Goal: Transaction & Acquisition: Obtain resource

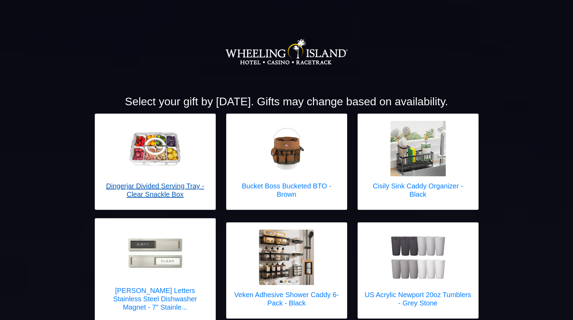
click at [165, 153] on img at bounding box center [155, 148] width 55 height 55
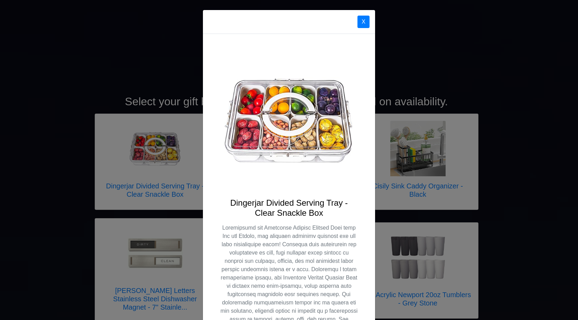
click at [131, 61] on div "X Dingerjar Divided Serving Tray - Clear Snackle Box" at bounding box center [289, 160] width 578 height 320
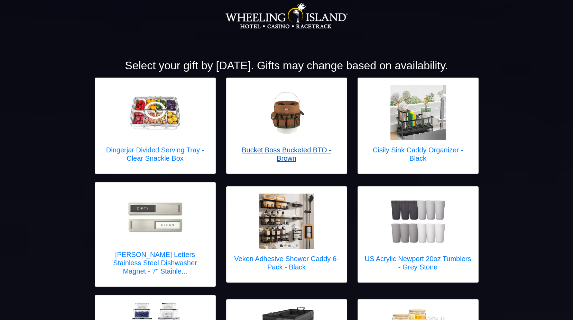
scroll to position [69, 0]
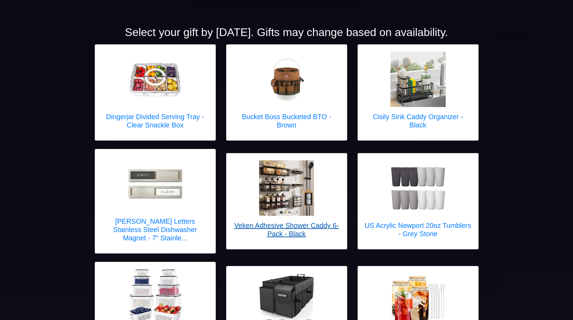
click at [280, 182] on img at bounding box center [286, 187] width 55 height 55
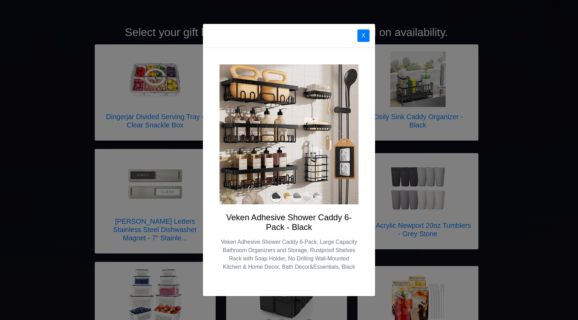
click at [287, 196] on img at bounding box center [289, 134] width 139 height 140
click at [363, 35] on button "X" at bounding box center [364, 35] width 12 height 12
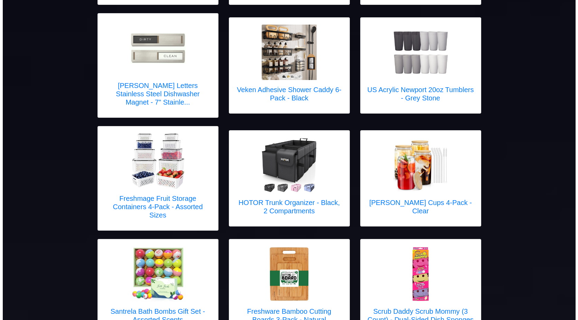
scroll to position [242, 0]
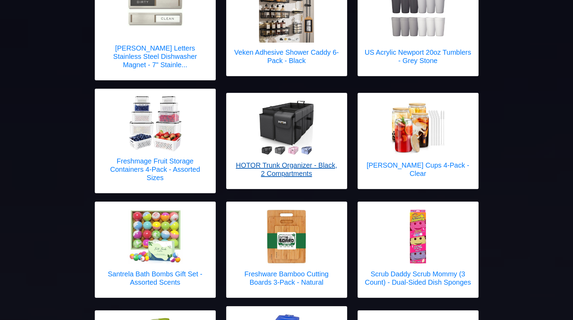
click at [283, 121] on img at bounding box center [286, 127] width 55 height 55
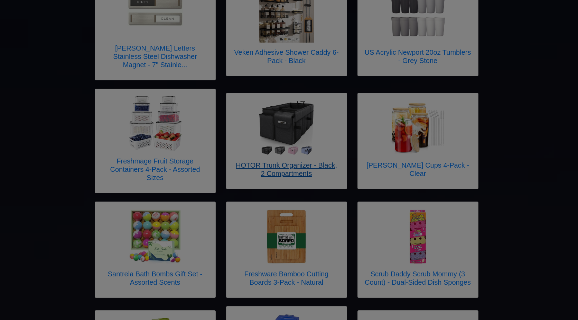
click at [283, 121] on div at bounding box center [289, 160] width 578 height 320
click at [0, 0] on img at bounding box center [0, 0] width 0 height 0
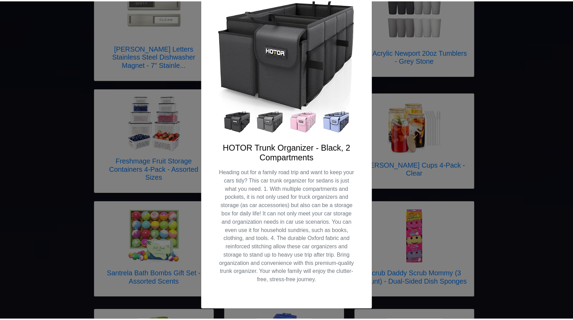
scroll to position [0, 0]
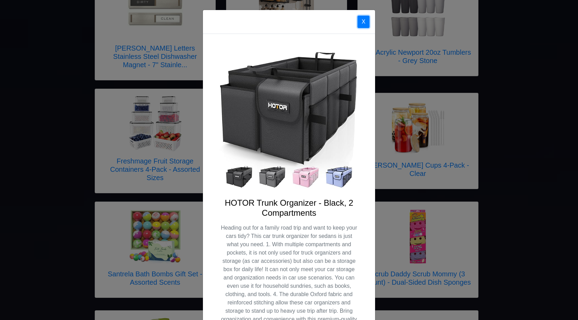
click at [363, 22] on button "X" at bounding box center [364, 22] width 12 height 12
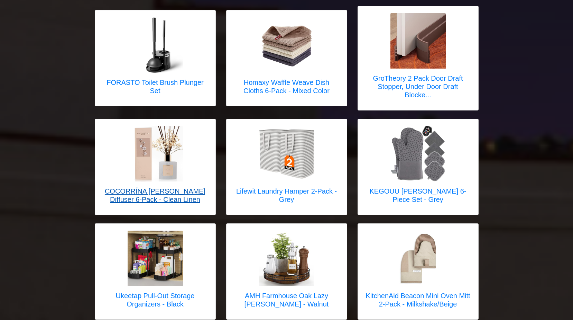
scroll to position [969, 0]
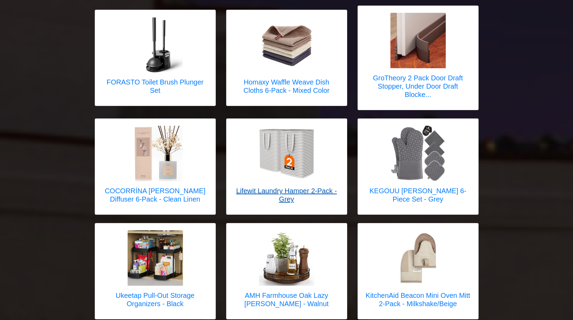
click at [284, 143] on img at bounding box center [286, 153] width 55 height 55
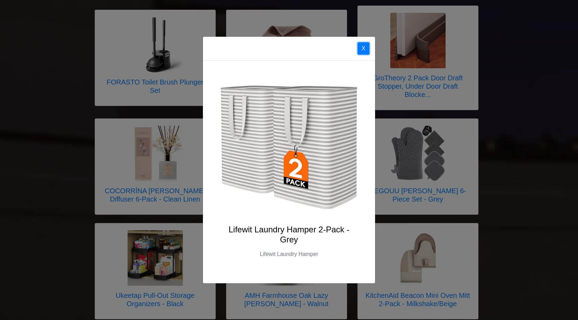
click at [363, 49] on button "X" at bounding box center [364, 48] width 12 height 12
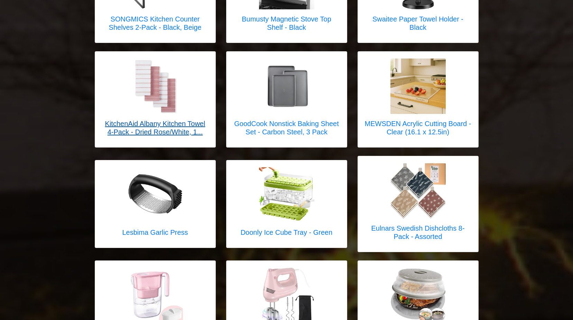
scroll to position [1384, 0]
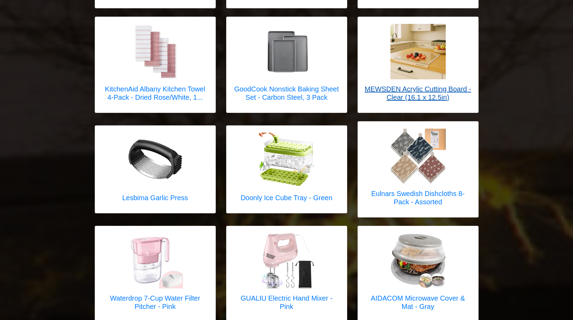
click at [416, 46] on img at bounding box center [418, 51] width 55 height 55
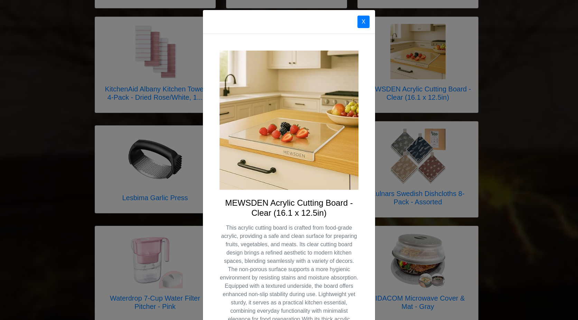
click at [416, 46] on div "X MEWSDEN Acrylic Cutting Board - Clear (16.1 x 12.5in)" at bounding box center [289, 160] width 578 height 320
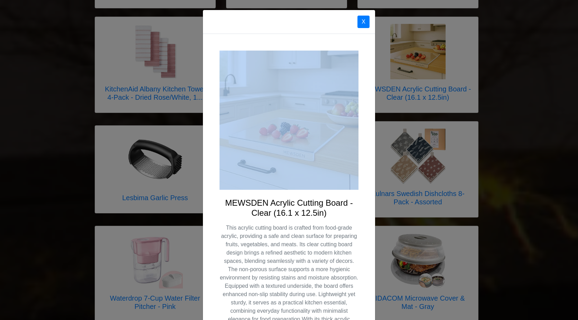
click at [283, 149] on img at bounding box center [289, 120] width 139 height 139
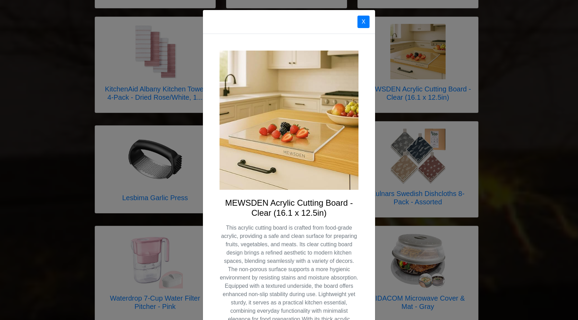
click at [284, 32] on div "X" at bounding box center [289, 22] width 172 height 24
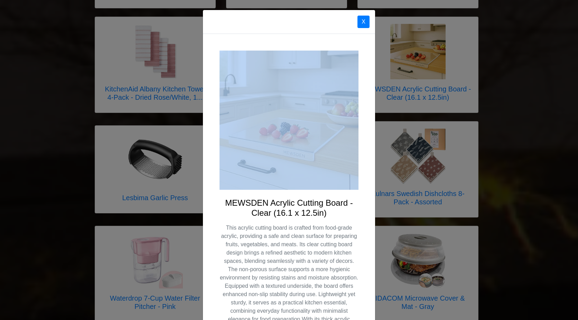
click at [284, 32] on div "X" at bounding box center [289, 22] width 172 height 24
drag, startPoint x: 284, startPoint y: 32, endPoint x: 275, endPoint y: 33, distance: 9.7
click at [275, 33] on div "X" at bounding box center [289, 22] width 172 height 24
click at [275, 32] on div "X" at bounding box center [289, 22] width 172 height 24
drag, startPoint x: 275, startPoint y: 32, endPoint x: 272, endPoint y: 42, distance: 10.1
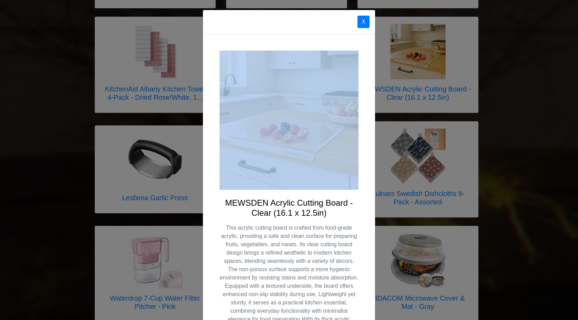
click at [272, 42] on div "MEWSDEN Acrylic Cutting Board - Clear (16.1 x 12.5in) This acrylic cutting boar…" at bounding box center [289, 203] width 172 height 339
click at [272, 41] on div "MEWSDEN Acrylic Cutting Board - Clear (16.1 x 12.5in) This acrylic cutting boar…" at bounding box center [289, 203] width 172 height 339
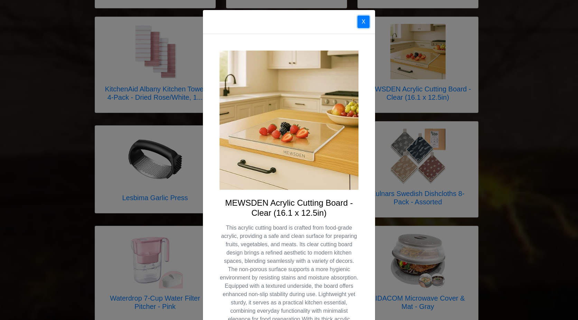
click at [358, 22] on button "X" at bounding box center [364, 22] width 12 height 12
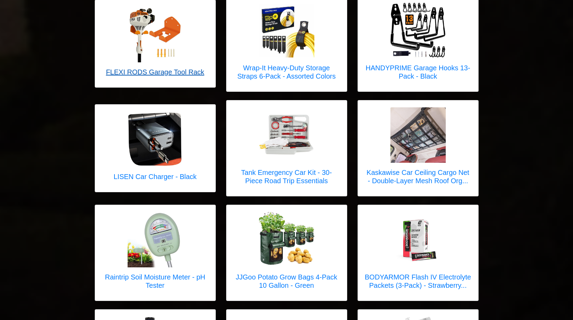
scroll to position [2137, 0]
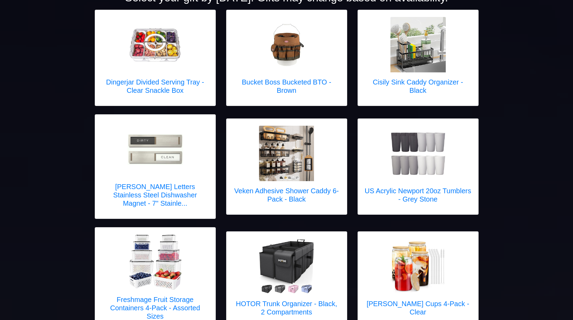
scroll to position [138, 0]
